Goal: Task Accomplishment & Management: Complete application form

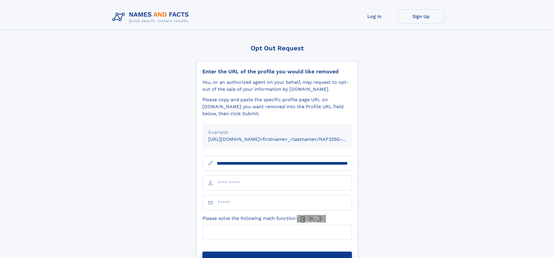
scroll to position [0, 66]
type input "**********"
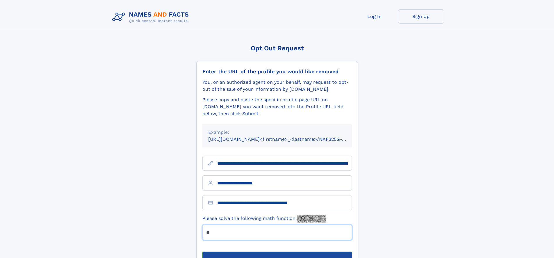
type input "**"
click at [277, 252] on button "Submit Opt Out Request" at bounding box center [278, 261] width 150 height 19
